Goal: Task Accomplishment & Management: Manage account settings

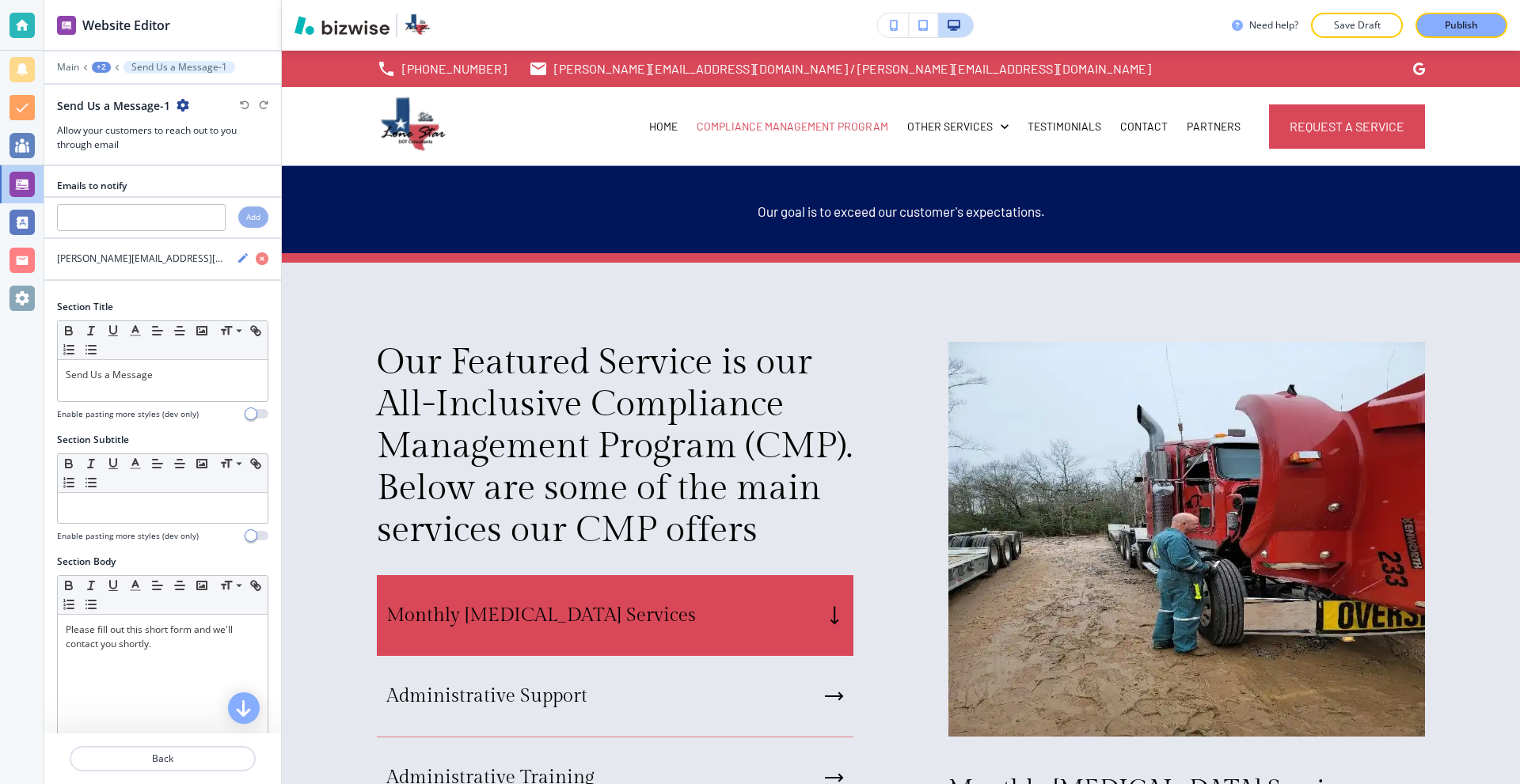
scroll to position [60, 0]
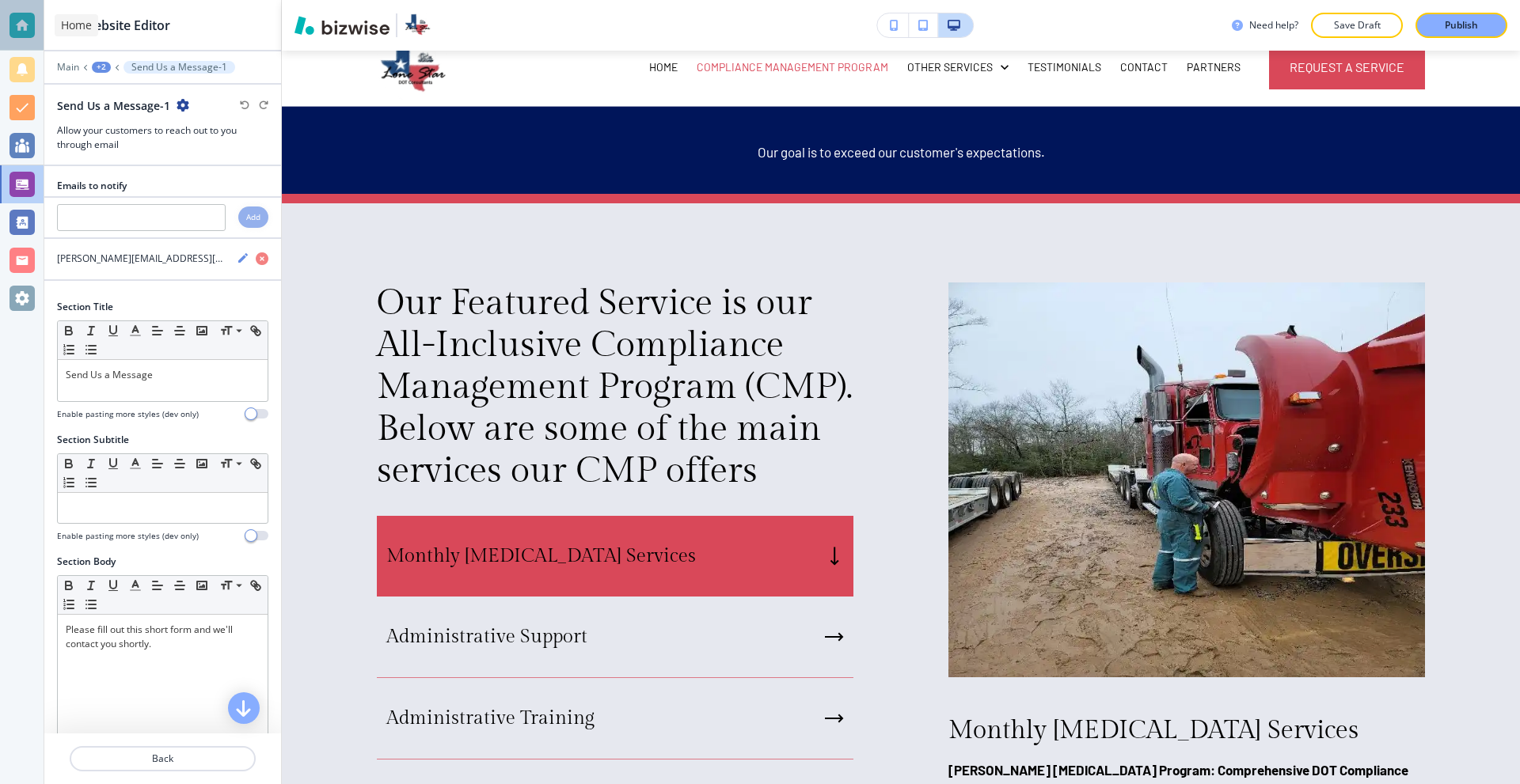
click at [13, 20] on div at bounding box center [22, 26] width 26 height 26
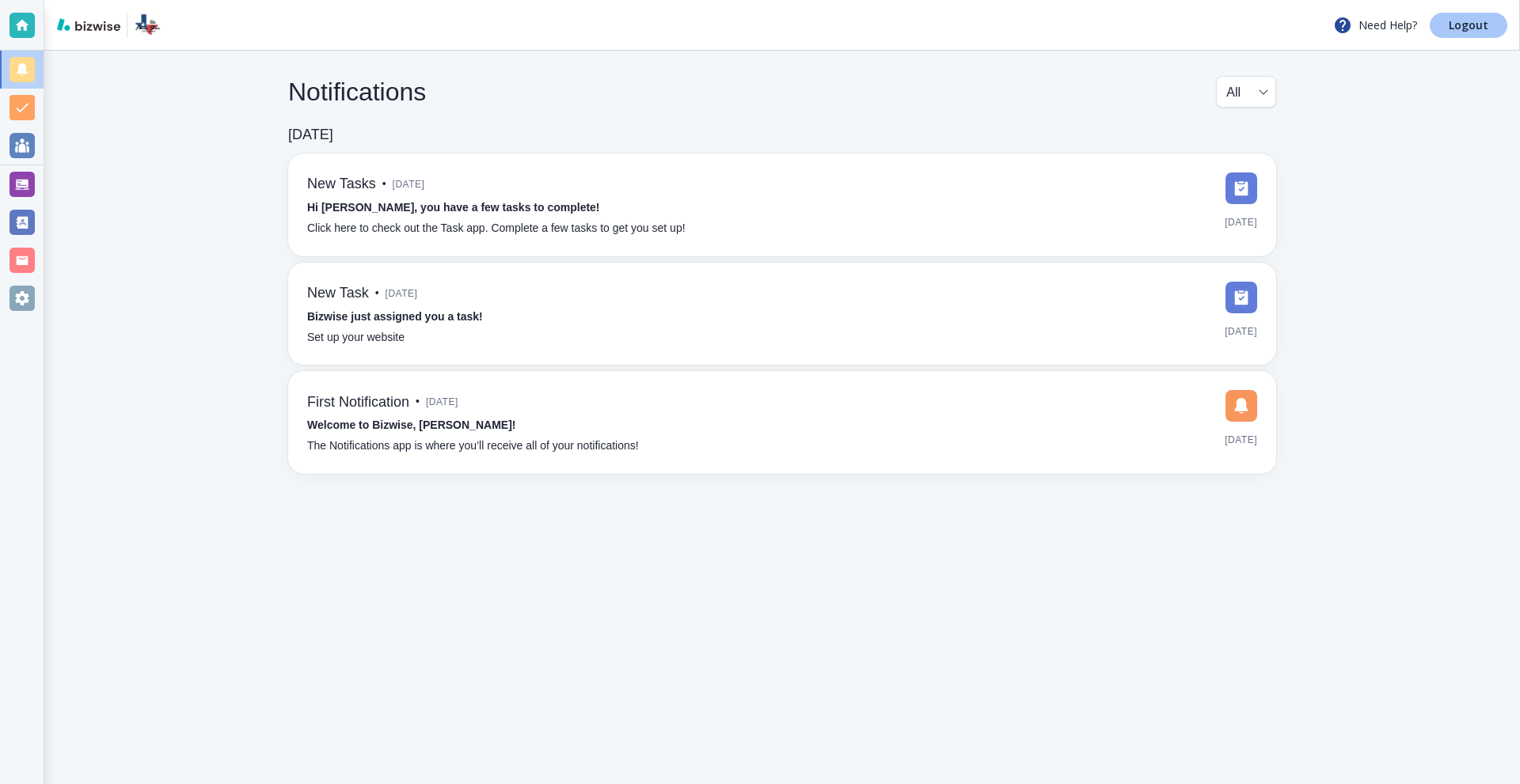
click at [1478, 26] on p "Logout" at bounding box center [1469, 26] width 40 height 11
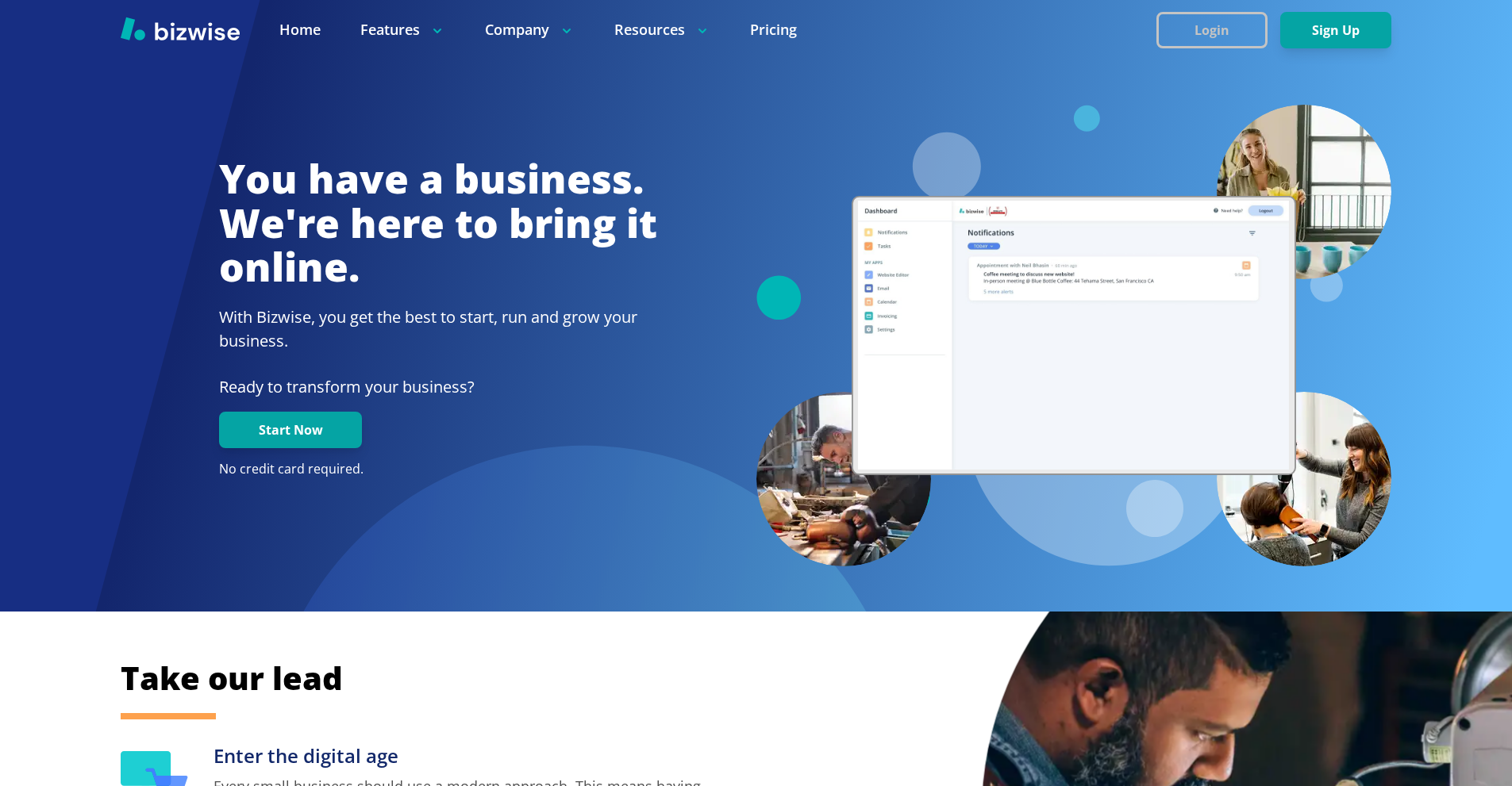
click at [1188, 17] on button "Login" at bounding box center [1212, 30] width 112 height 37
